Goal: Navigation & Orientation: Find specific page/section

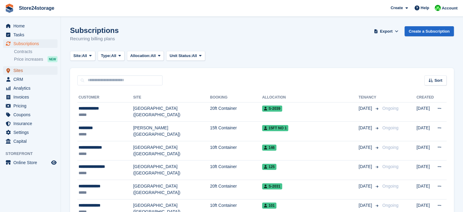
click at [33, 70] on span "Sites" at bounding box center [31, 70] width 37 height 9
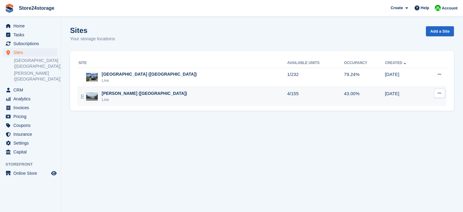
click at [127, 94] on div "[PERSON_NAME] ([GEOGRAPHIC_DATA])" at bounding box center [144, 93] width 85 height 6
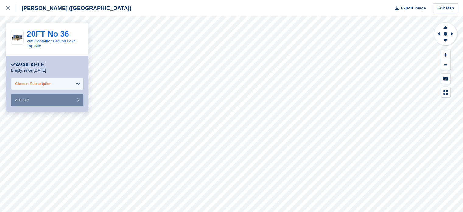
click at [78, 83] on div "Choose Subscription" at bounding box center [47, 84] width 72 height 12
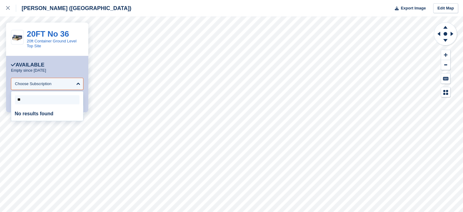
type input "*"
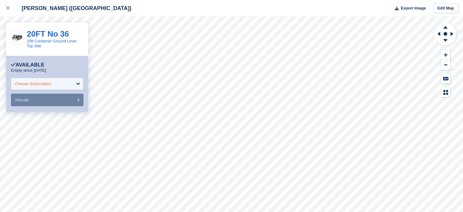
click at [78, 81] on div "Choose Subscription" at bounding box center [47, 84] width 72 height 12
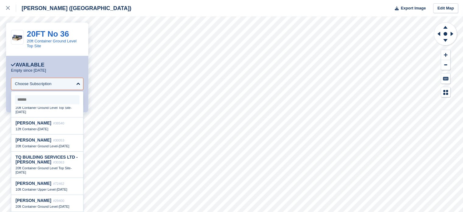
scroll to position [876, 0]
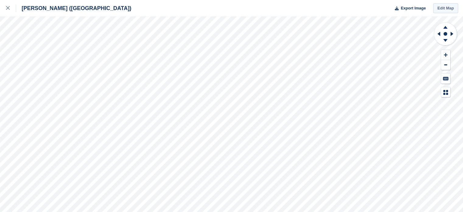
click at [439, 7] on link "Edit Map" at bounding box center [445, 8] width 25 height 10
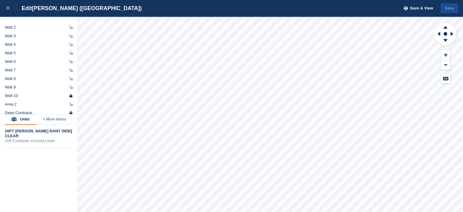
scroll to position [24, 0]
click at [9, 9] on icon at bounding box center [8, 8] width 4 height 4
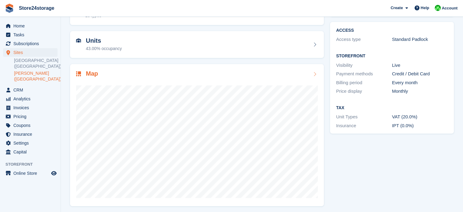
scroll to position [48, 0]
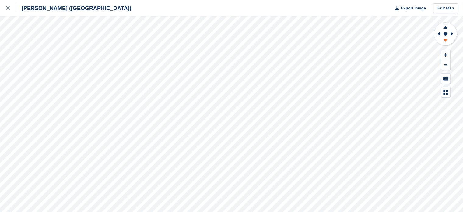
click at [446, 41] on icon at bounding box center [445, 41] width 16 height 8
click at [444, 26] on icon at bounding box center [445, 27] width 16 height 8
click at [452, 33] on icon at bounding box center [452, 34] width 3 height 4
click at [440, 34] on icon at bounding box center [438, 34] width 3 height 4
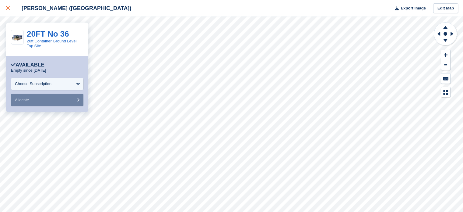
click at [6, 9] on icon at bounding box center [8, 8] width 4 height 4
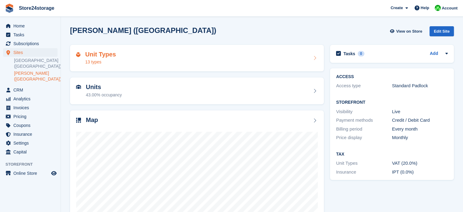
click at [149, 57] on div "Unit Types 13 types" at bounding box center [197, 58] width 242 height 15
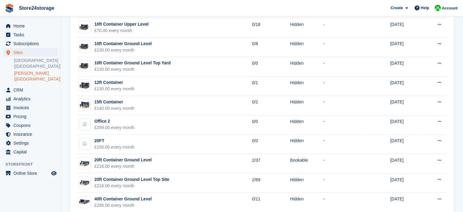
scroll to position [156, 0]
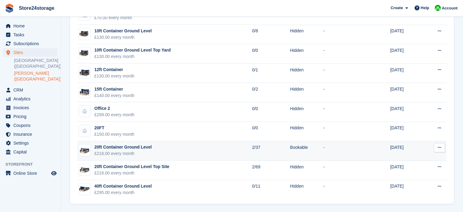
click at [441, 147] on icon at bounding box center [439, 147] width 3 height 4
click at [399, 166] on p "View on Store" at bounding box center [415, 167] width 53 height 8
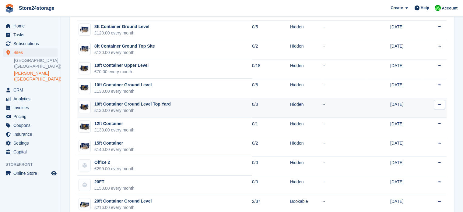
scroll to position [95, 0]
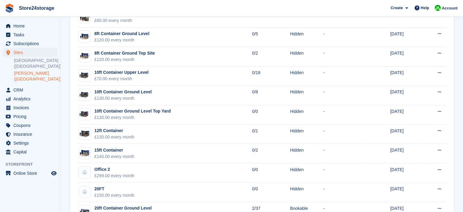
click at [18, 73] on link "[PERSON_NAME] ([GEOGRAPHIC_DATA])" at bounding box center [36, 76] width 44 height 12
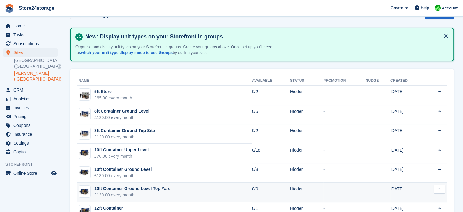
scroll to position [0, 0]
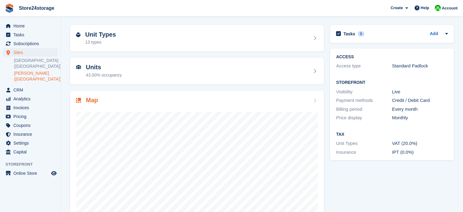
scroll to position [48, 0]
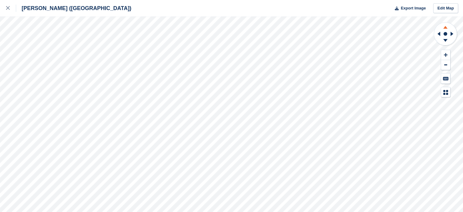
click at [445, 26] on icon at bounding box center [445, 27] width 4 height 3
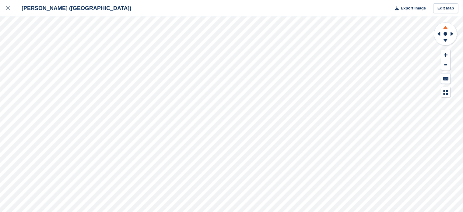
click at [445, 26] on icon at bounding box center [445, 27] width 4 height 3
click at [8, 9] on icon at bounding box center [8, 8] width 4 height 4
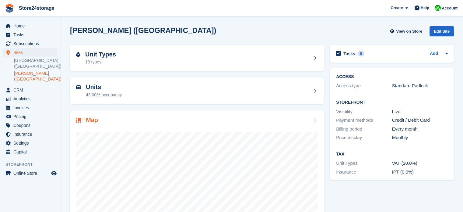
scroll to position [48, 0]
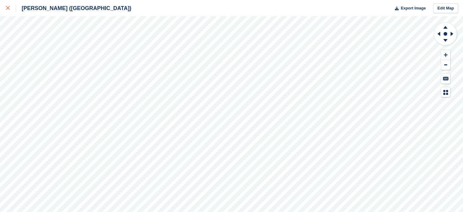
click at [6, 7] on link at bounding box center [8, 8] width 16 height 16
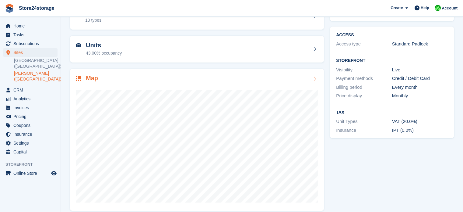
scroll to position [48, 0]
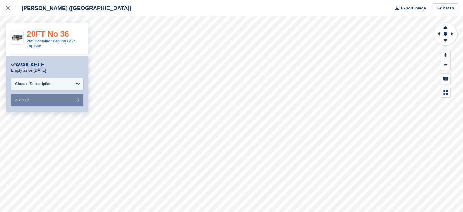
click at [55, 33] on link "20FT No 36" at bounding box center [48, 33] width 42 height 9
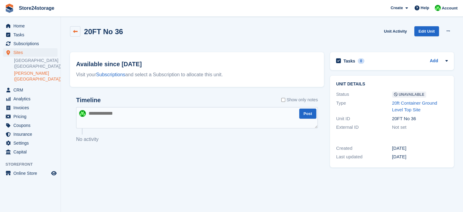
click at [76, 31] on icon at bounding box center [75, 31] width 5 height 5
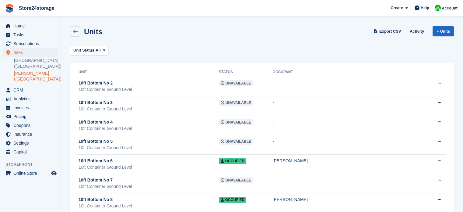
click at [34, 72] on link "[PERSON_NAME] ([GEOGRAPHIC_DATA])" at bounding box center [36, 76] width 44 height 12
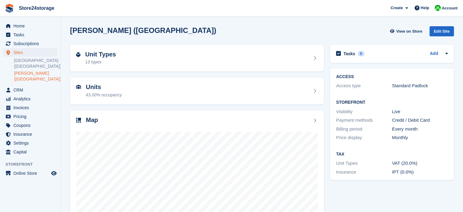
click at [26, 76] on link "[PERSON_NAME] ([GEOGRAPHIC_DATA])" at bounding box center [36, 76] width 44 height 12
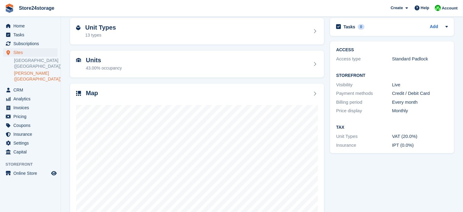
scroll to position [48, 0]
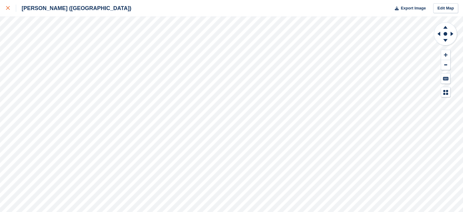
click at [8, 9] on icon at bounding box center [8, 8] width 4 height 4
